Goal: Check status: Check status

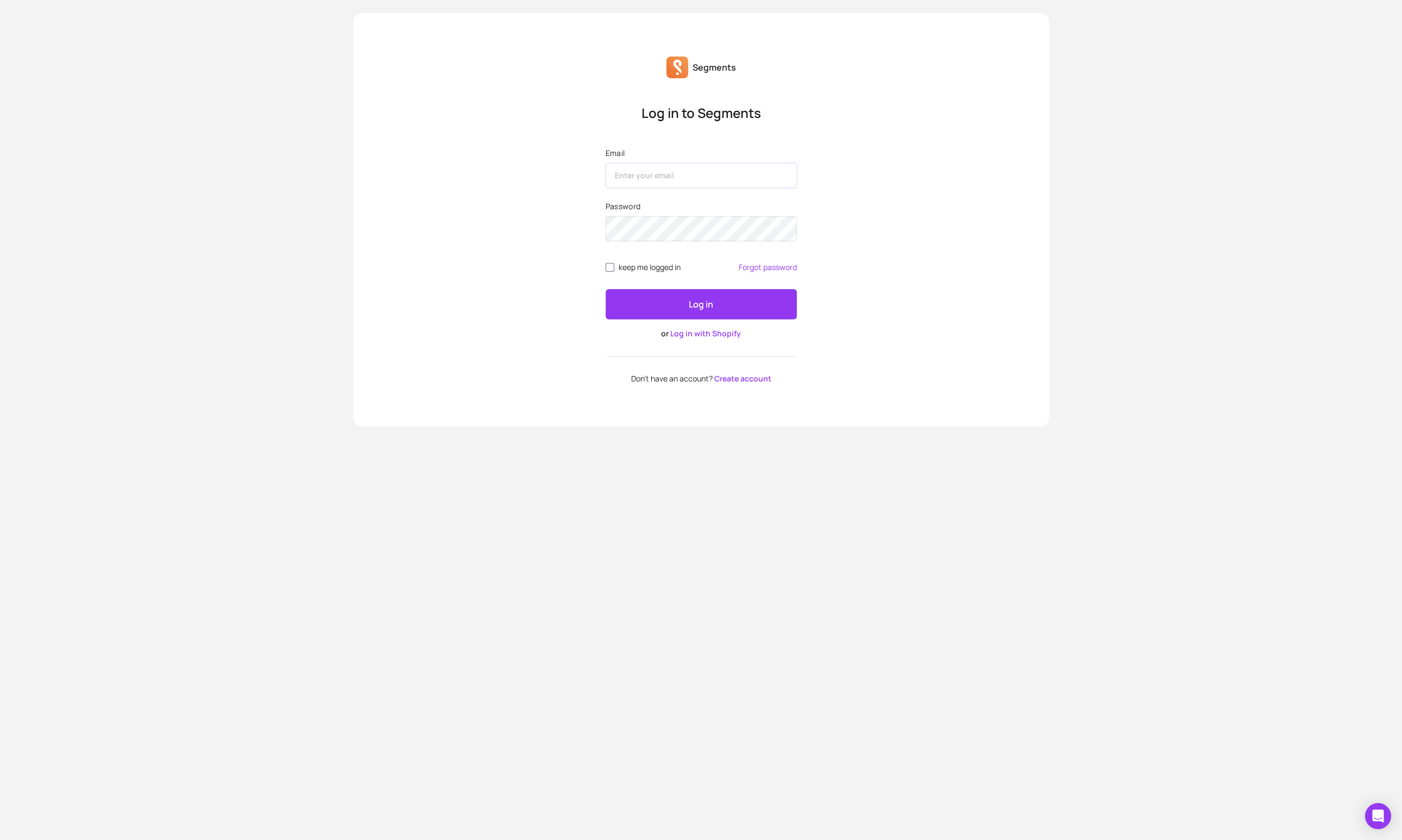
type input "[PERSON_NAME][EMAIL_ADDRESS][DOMAIN_NAME]"
click at [610, 269] on input "keep me logged in" at bounding box center [609, 267] width 8 height 8
checkbox input "true"
click at [681, 309] on button "Log in" at bounding box center [701, 305] width 191 height 30
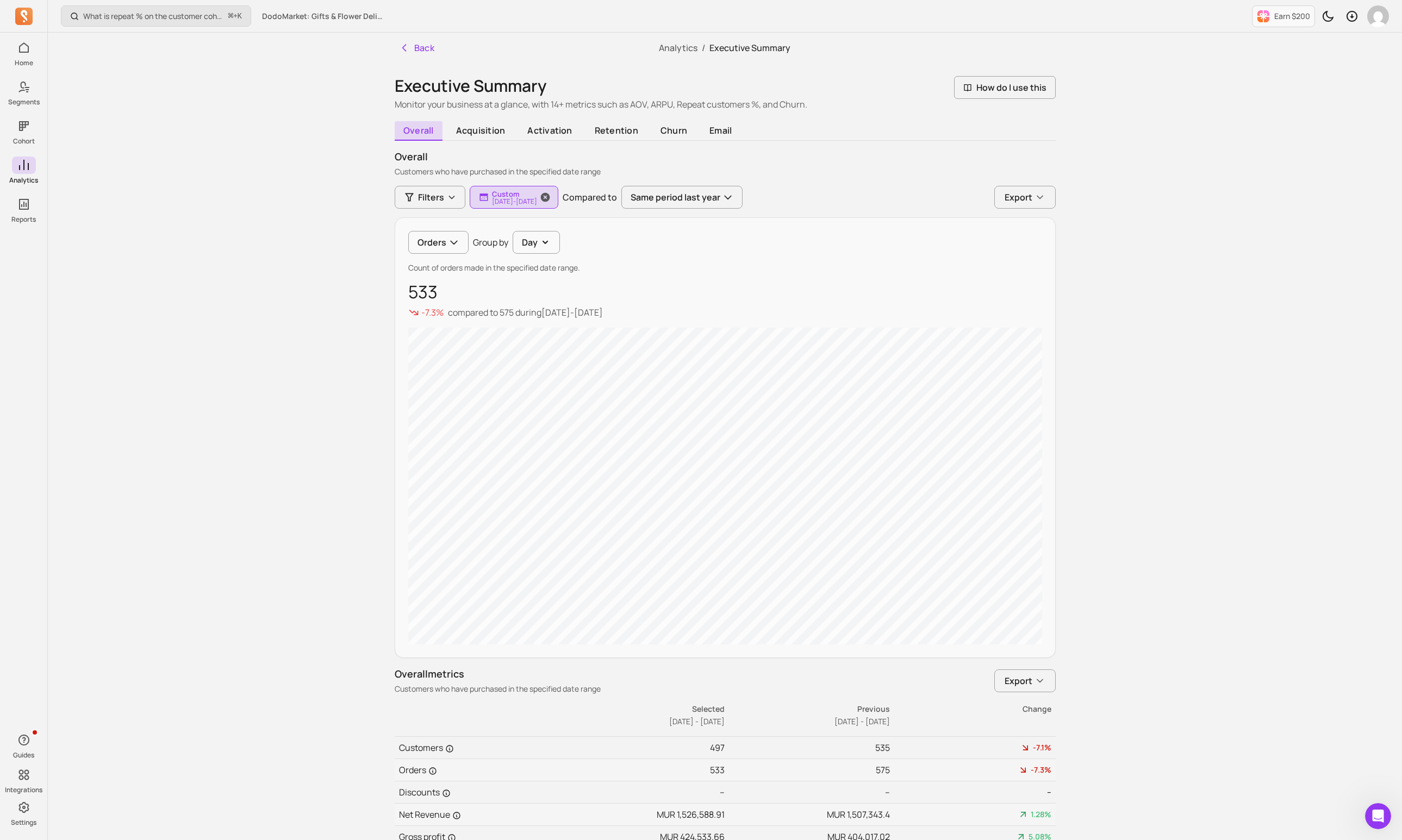
click at [529, 200] on p "[DATE] - [DATE]" at bounding box center [514, 202] width 45 height 7
click at [542, 245] on div "Custom [DATE] - [DATE] Cancel Apply" at bounding box center [548, 260] width 158 height 96
click at [536, 228] on button "Custom" at bounding box center [548, 229] width 145 height 22
click at [521, 276] on span "last 30 days" at bounding box center [525, 274] width 49 height 11
type input "[DATE]"
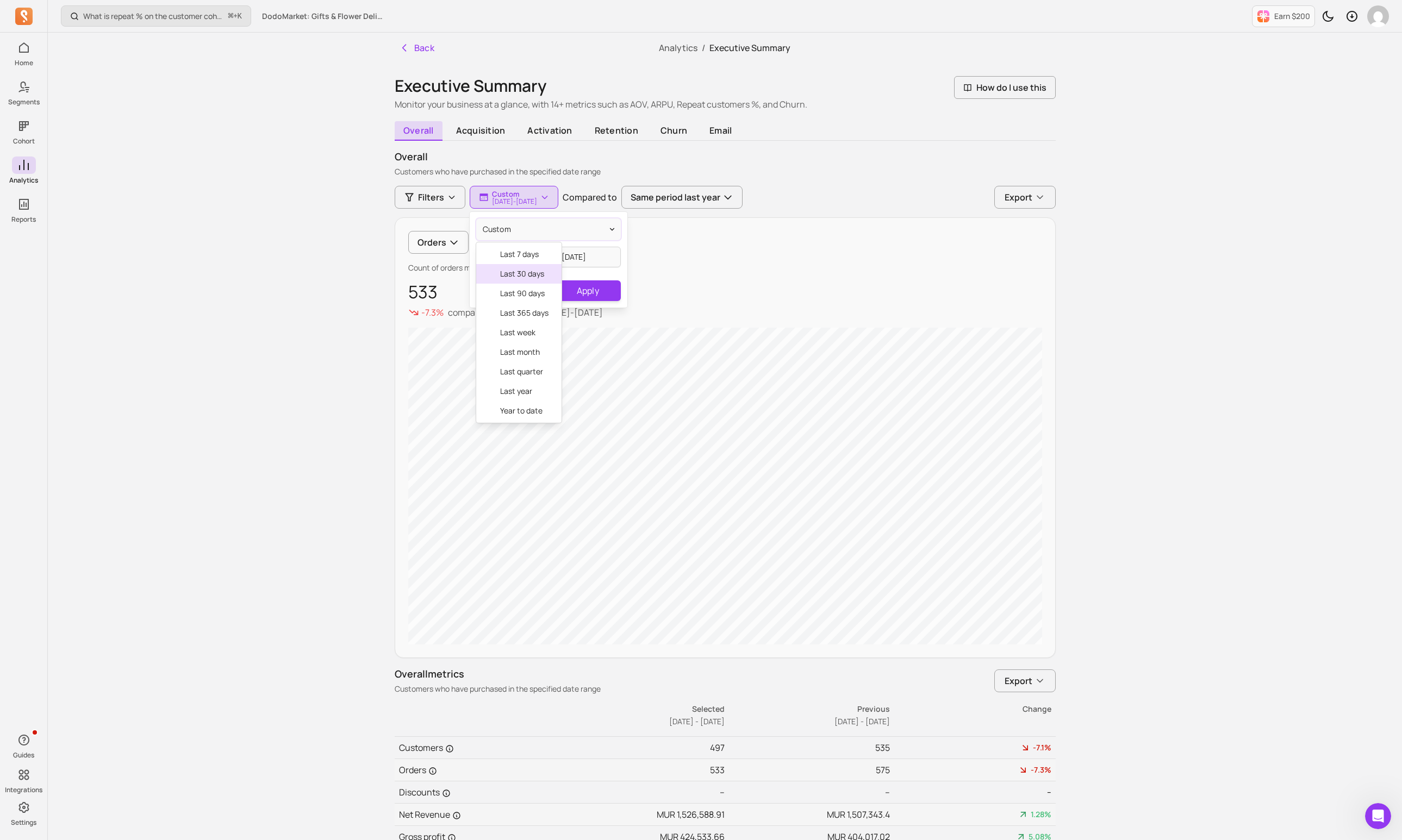
type input "[DATE]"
click at [523, 263] on input "[DATE]" at bounding box center [508, 257] width 64 height 21
select select "2025"
select select "September"
click at [476, 344] on div "8" at bounding box center [472, 344] width 14 height 14
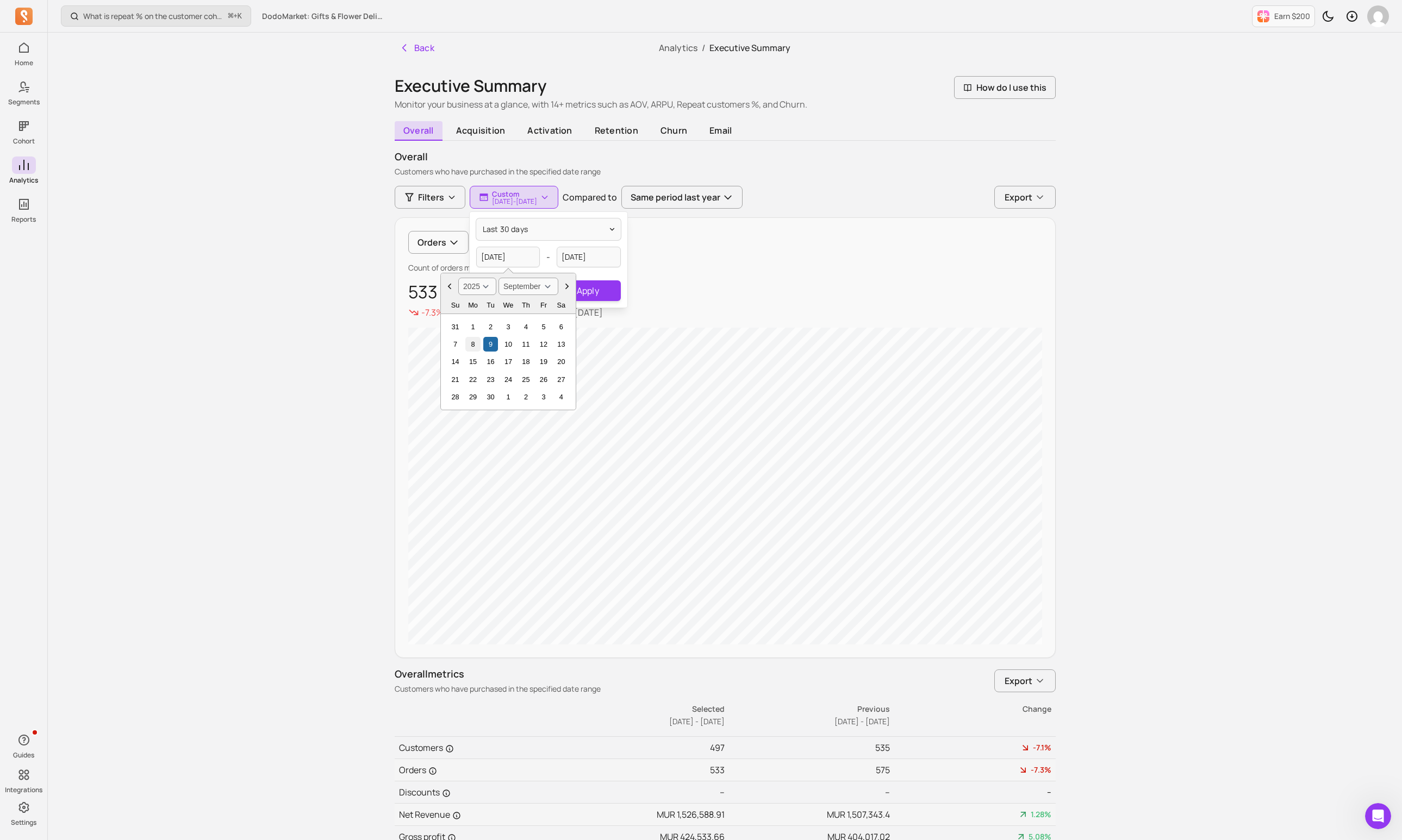
type input "[DATE]"
select select "2025"
select select "October"
click at [587, 260] on input "[DATE]" at bounding box center [589, 257] width 64 height 21
click at [586, 342] on div "8" at bounding box center [588, 344] width 14 height 14
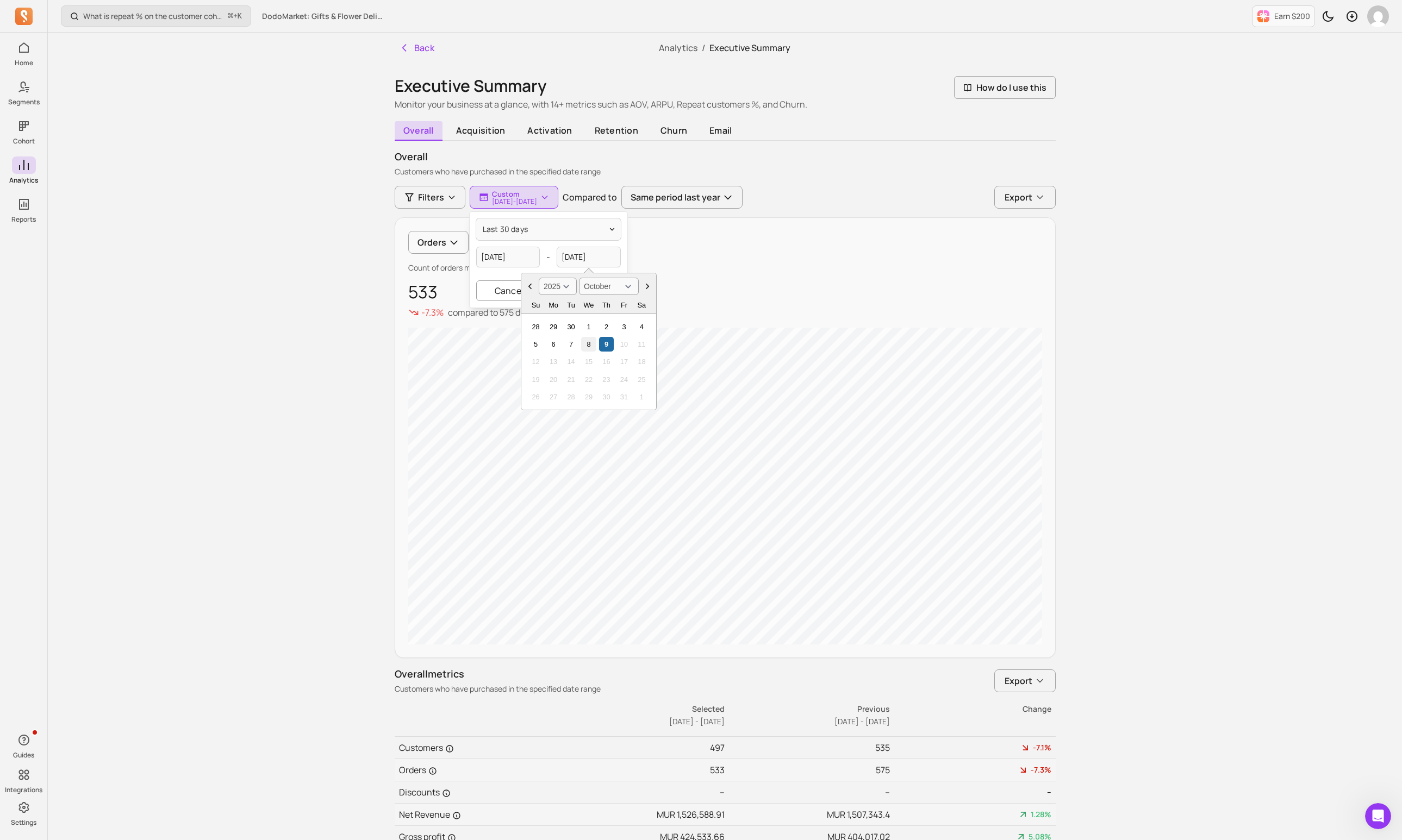
type input "[DATE]"
click at [593, 288] on button "Apply" at bounding box center [588, 290] width 65 height 21
